Goal: Task Accomplishment & Management: Use online tool/utility

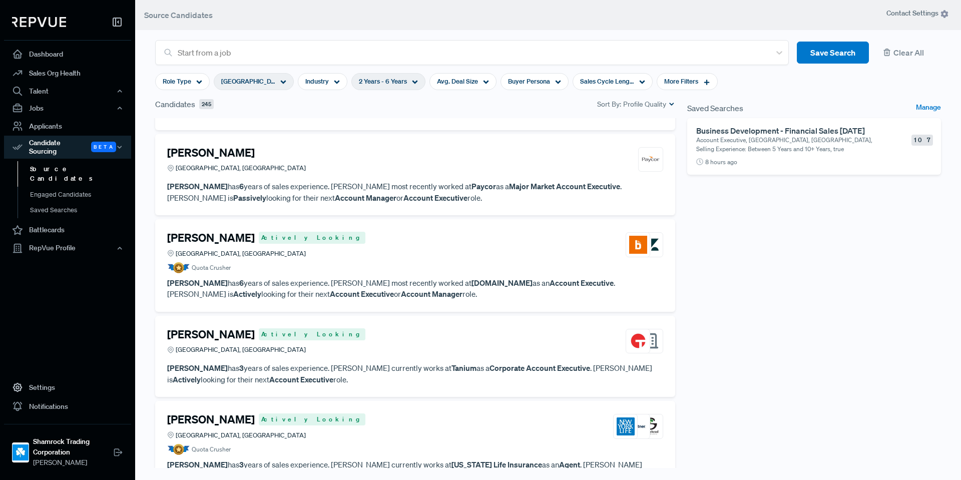
scroll to position [8978, 0]
click at [347, 235] on article "Jared Walton Actively Looking Greater Dallas Area, TX Quota Crusher" at bounding box center [415, 252] width 496 height 42
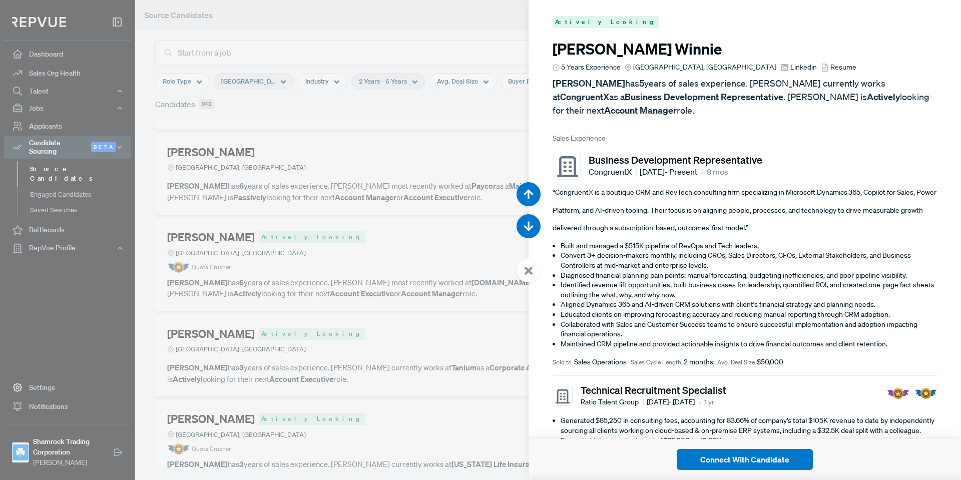
scroll to position [49895, 0]
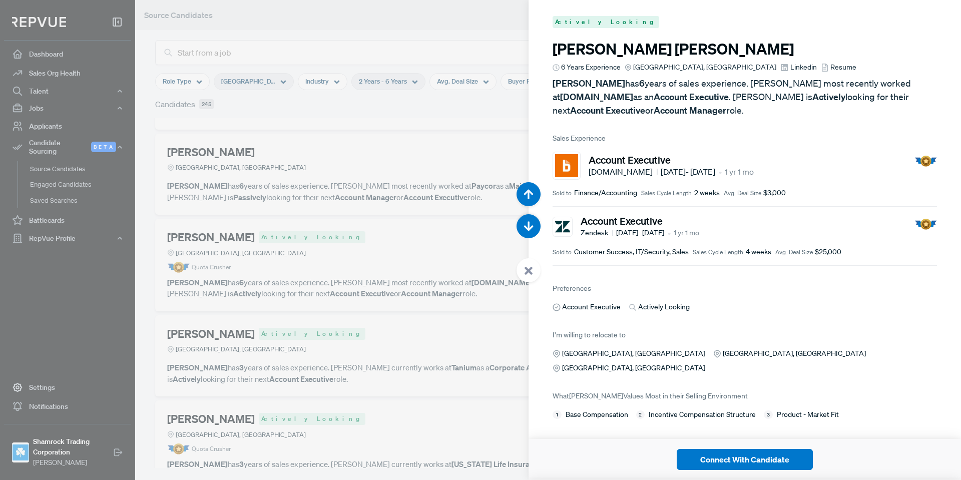
click at [790, 67] on span "Linkedin" at bounding box center [803, 67] width 27 height 11
click at [532, 274] on use at bounding box center [528, 271] width 8 height 8
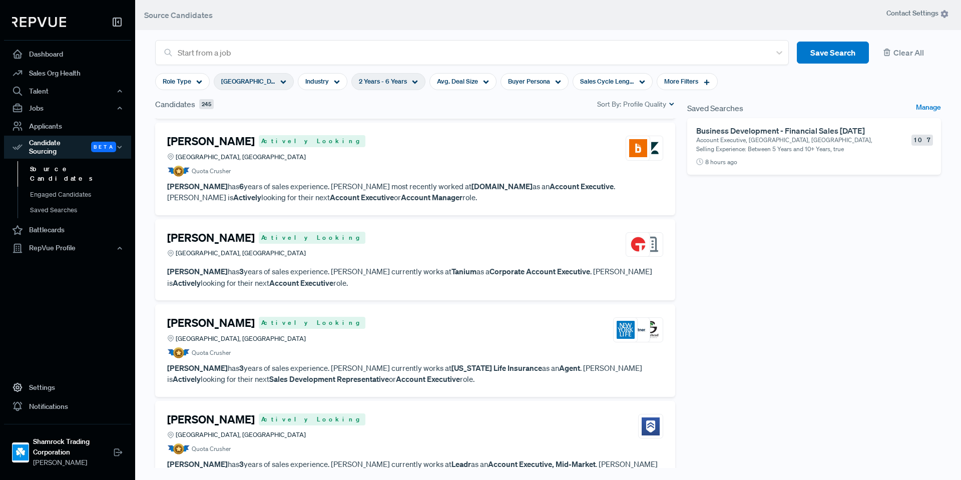
scroll to position [9078, 0]
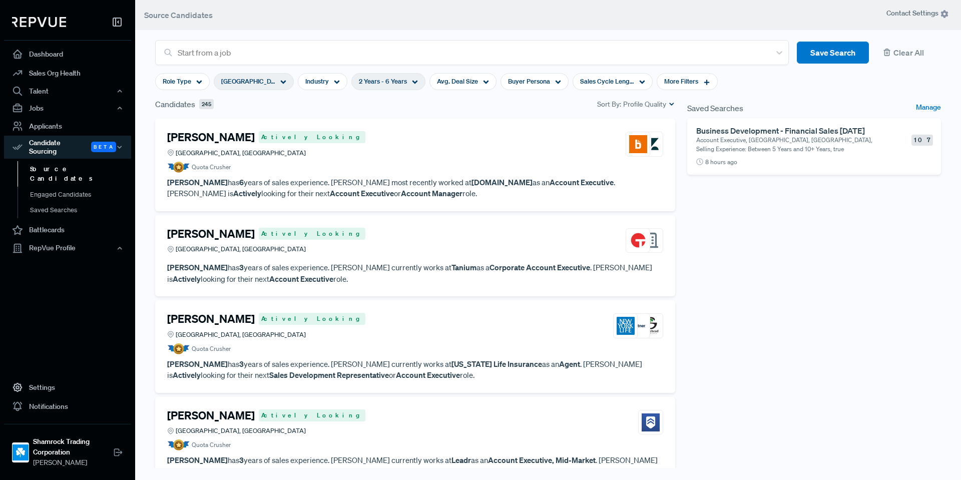
click at [386, 312] on div "Quinn Tardif Actively Looking Greater Dallas Area, TX" at bounding box center [415, 325] width 496 height 27
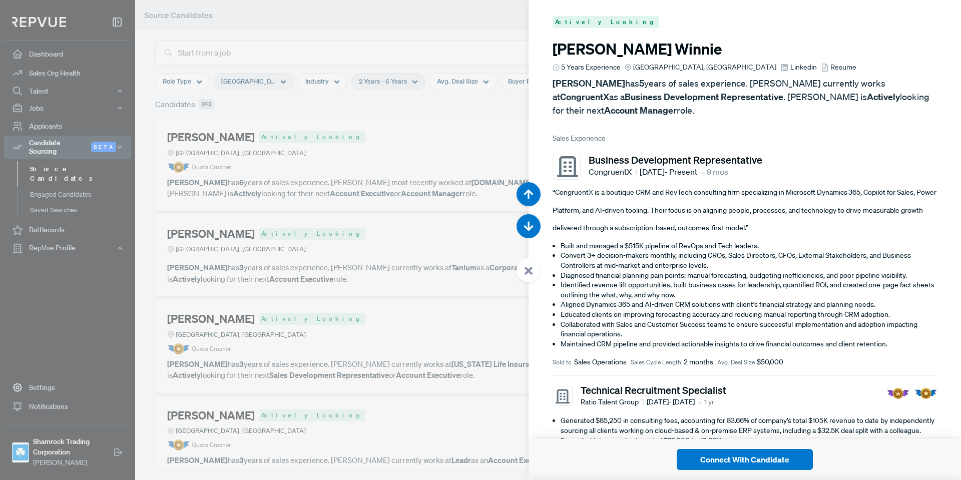
scroll to position [50854, 0]
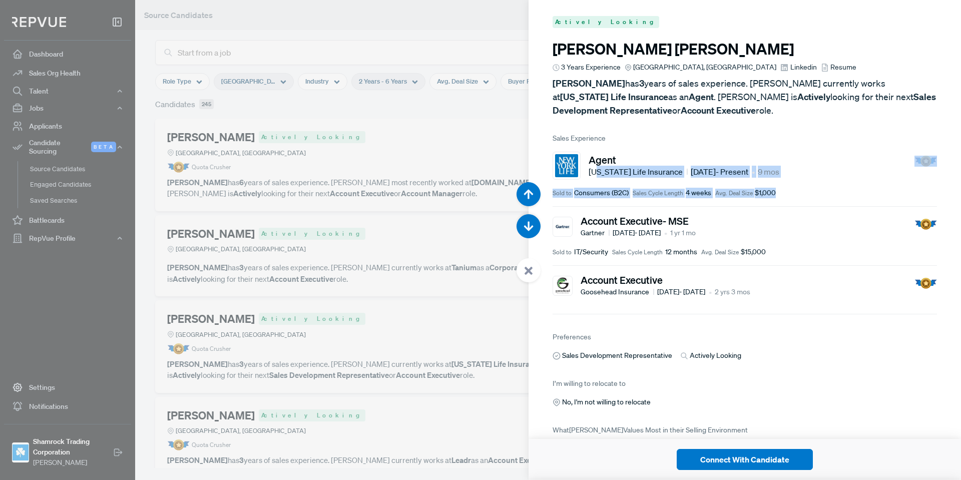
drag, startPoint x: 779, startPoint y: 184, endPoint x: 607, endPoint y: 168, distance: 172.8
click at [600, 166] on article "Agent New York Life Insurance Dec 2024 - Present • 9 mos Sold to Consumers (B2C…" at bounding box center [744, 175] width 384 height 63
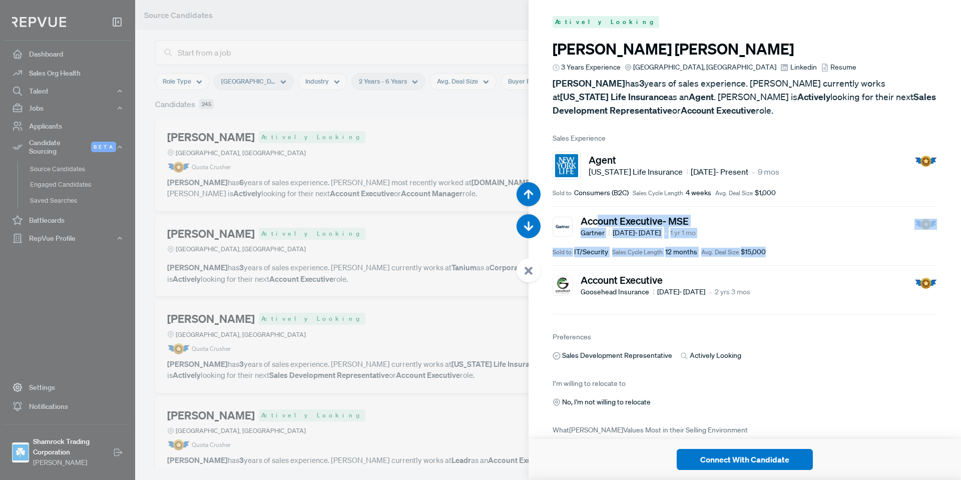
drag, startPoint x: 741, startPoint y: 252, endPoint x: 595, endPoint y: 212, distance: 151.5
click at [595, 212] on article "Account Executive- MSE Gartner Oct 2022 - Nov 2023 • 1 yr 1 mo Sold to IT/Secur…" at bounding box center [744, 236] width 384 height 59
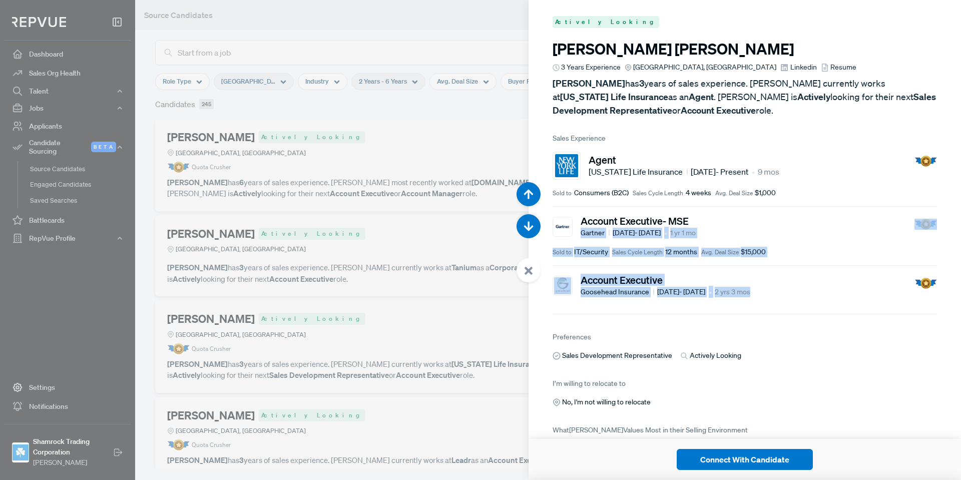
drag, startPoint x: 806, startPoint y: 305, endPoint x: 578, endPoint y: 227, distance: 241.1
click at [578, 228] on article "Sales Experience Agent New York Life Insurance Dec 2024 - Present • 9 mos Sold …" at bounding box center [744, 223] width 384 height 181
click at [812, 284] on div "Account Executive Goosehead Insurance Jun 2020 - Sep 2022 • 2 yrs 3 mos" at bounding box center [744, 286] width 384 height 24
click at [806, 271] on article "Account Executive Goosehead Insurance Jun 2020 - Sep 2022 • 2 yrs 3 mos" at bounding box center [744, 290] width 384 height 49
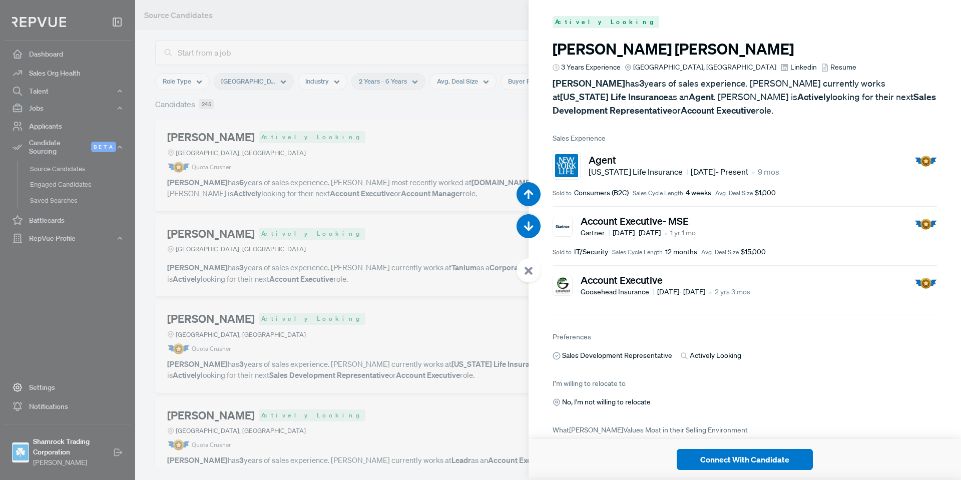
click at [790, 66] on span "Linkedin" at bounding box center [803, 67] width 27 height 11
click at [530, 267] on icon at bounding box center [528, 270] width 9 height 9
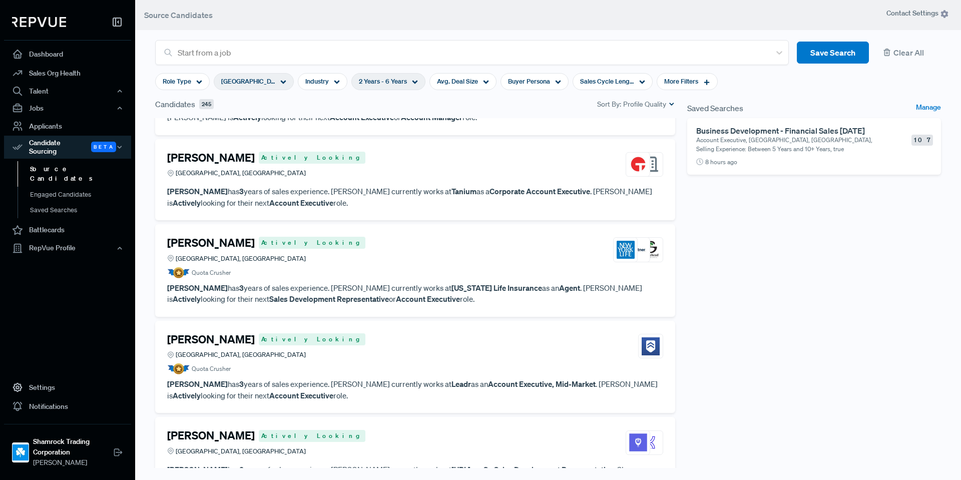
scroll to position [9228, 0]
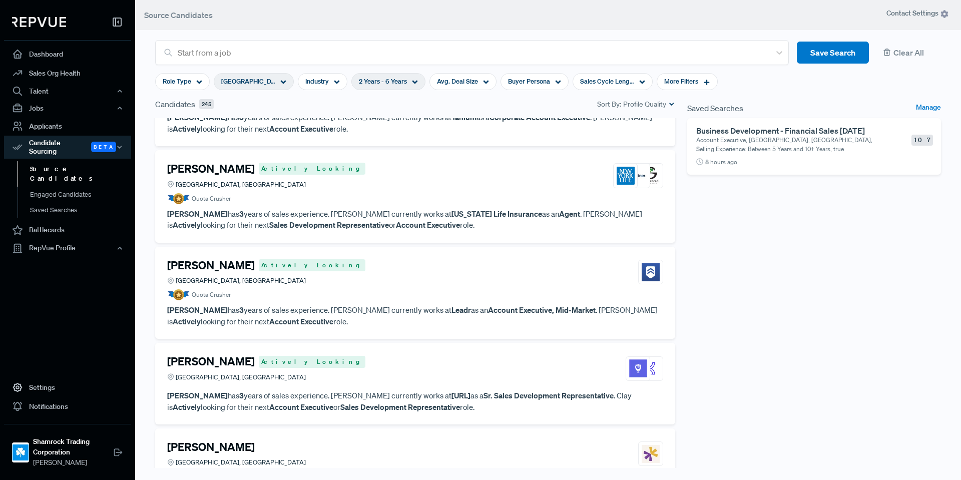
click at [464, 262] on div "Ronnie Lavigne Actively Looking Greater Dallas Area, TX" at bounding box center [415, 272] width 496 height 27
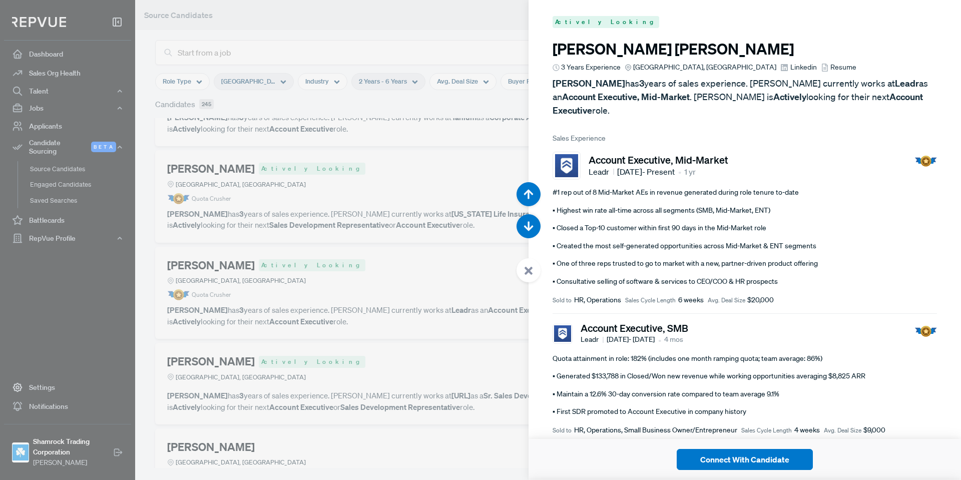
click at [790, 67] on span "Linkedin" at bounding box center [803, 67] width 27 height 11
drag, startPoint x: 528, startPoint y: 263, endPoint x: 523, endPoint y: 260, distance: 6.3
click at [529, 263] on div at bounding box center [528, 270] width 24 height 24
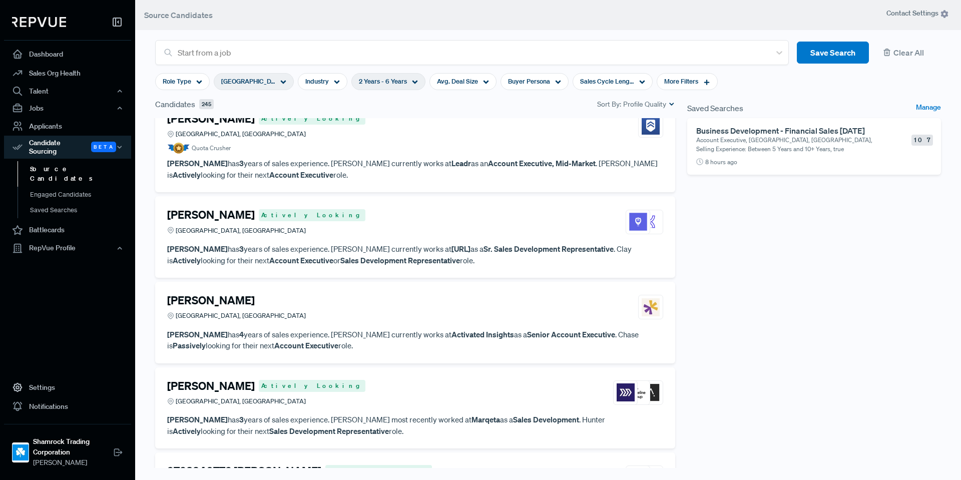
scroll to position [9528, 0]
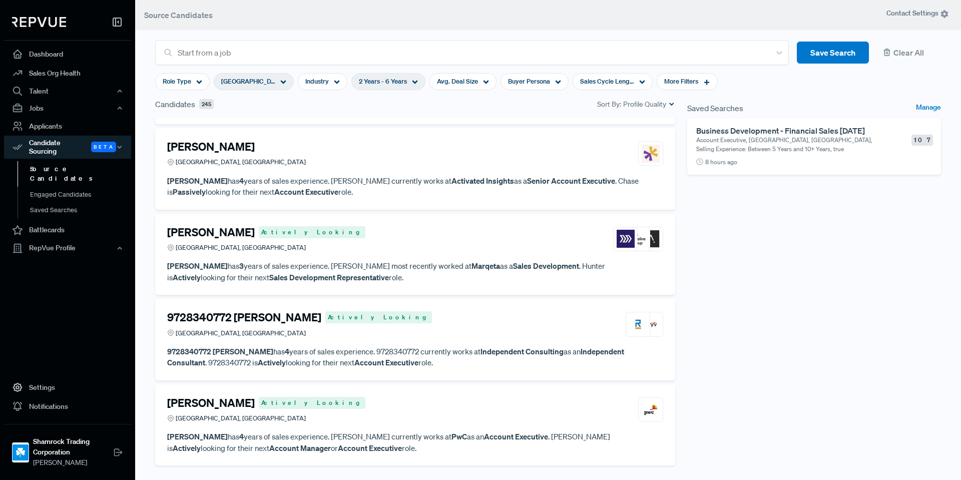
click at [349, 229] on div "Hunter Jeffus Actively Looking Fort Worth, TX" at bounding box center [415, 239] width 496 height 27
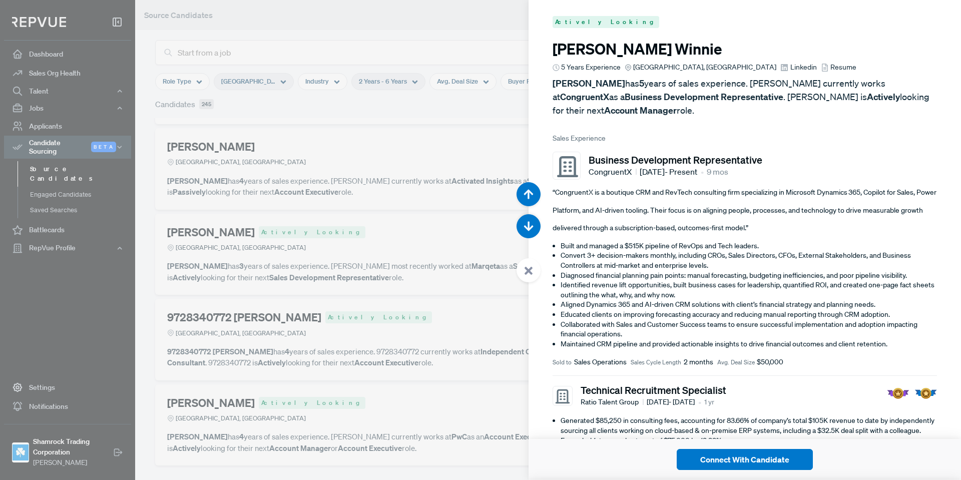
scroll to position [52773, 0]
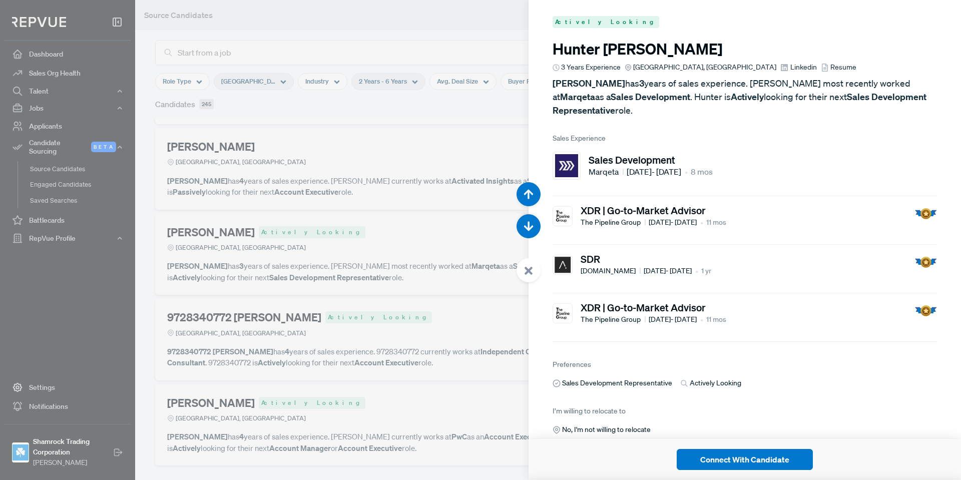
click at [525, 266] on icon at bounding box center [528, 270] width 9 height 9
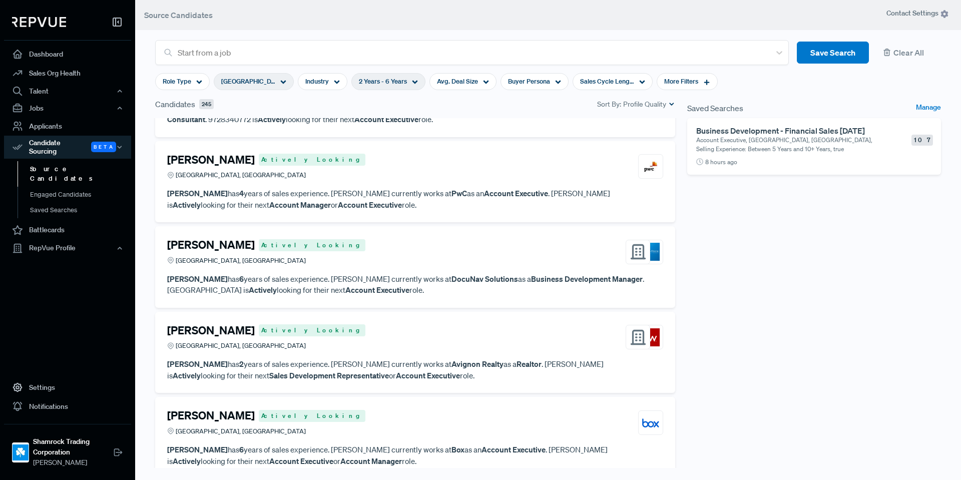
scroll to position [9778, 0]
